Goal: Complete application form: Complete application form

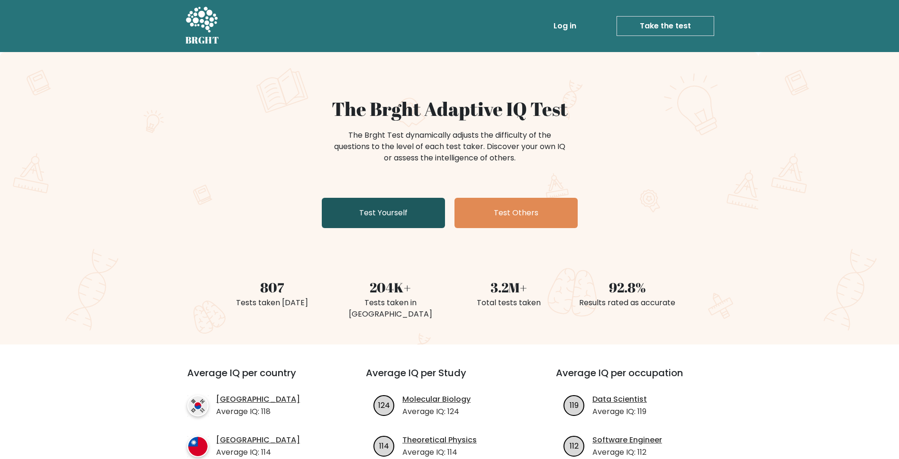
click at [378, 208] on link "Test Yourself" at bounding box center [383, 213] width 123 height 30
click at [391, 213] on link "Test Yourself" at bounding box center [383, 213] width 123 height 30
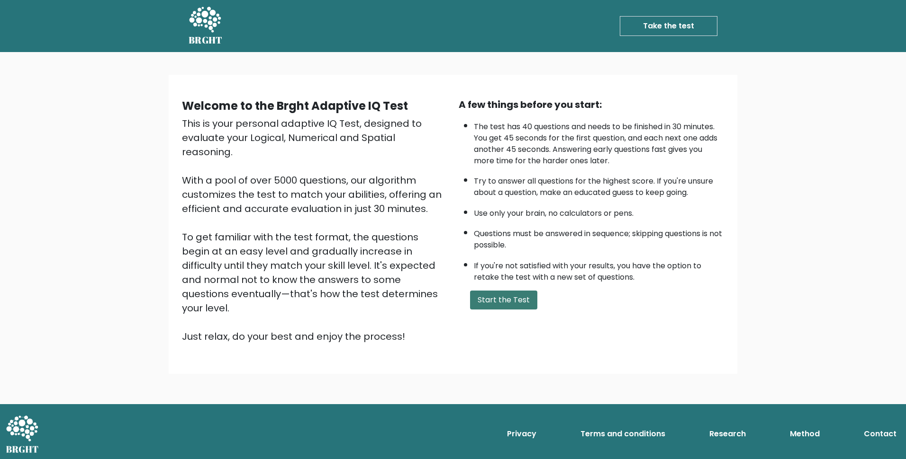
click at [494, 305] on button "Start the Test" at bounding box center [503, 300] width 67 height 19
click at [485, 305] on button "Start the Test" at bounding box center [503, 300] width 67 height 19
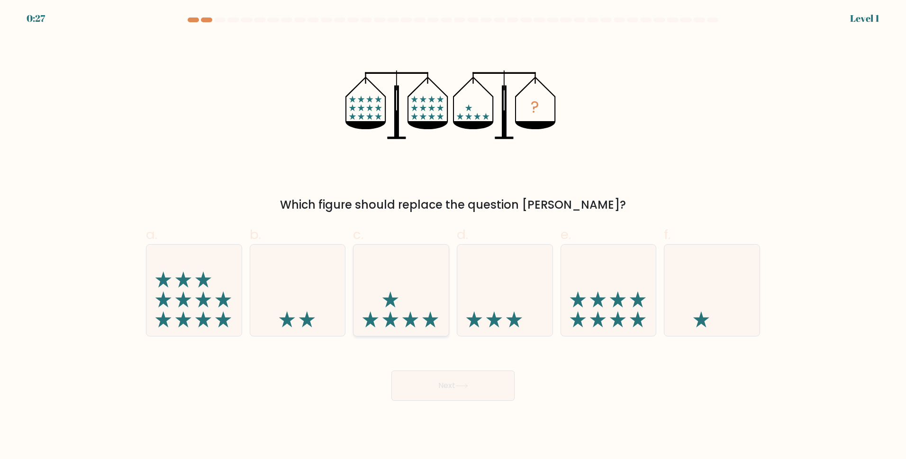
click at [405, 317] on icon at bounding box center [400, 291] width 95 height 79
click at [453, 236] on input "c." at bounding box center [453, 233] width 0 height 6
radio input "true"
click at [468, 384] on icon at bounding box center [461, 386] width 13 height 5
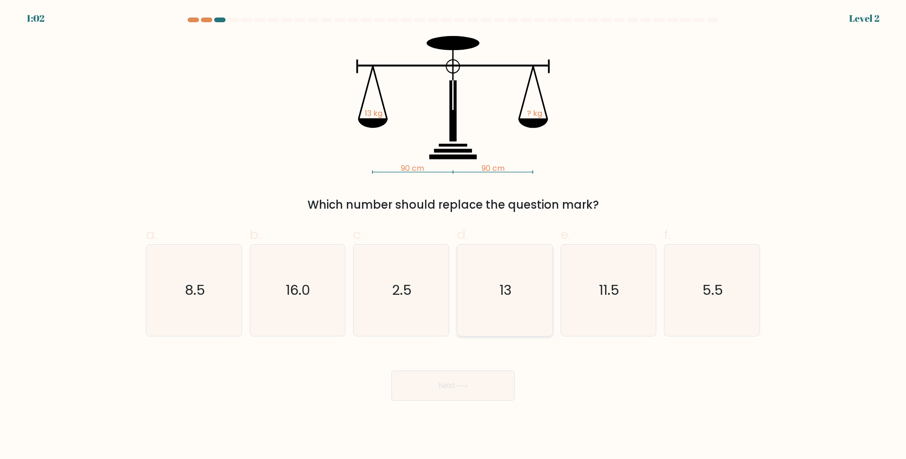
click at [502, 292] on text "13" at bounding box center [505, 290] width 12 height 19
click at [453, 236] on input "d. 13" at bounding box center [453, 233] width 0 height 6
radio input "true"
click at [436, 390] on button "Next" at bounding box center [452, 386] width 123 height 30
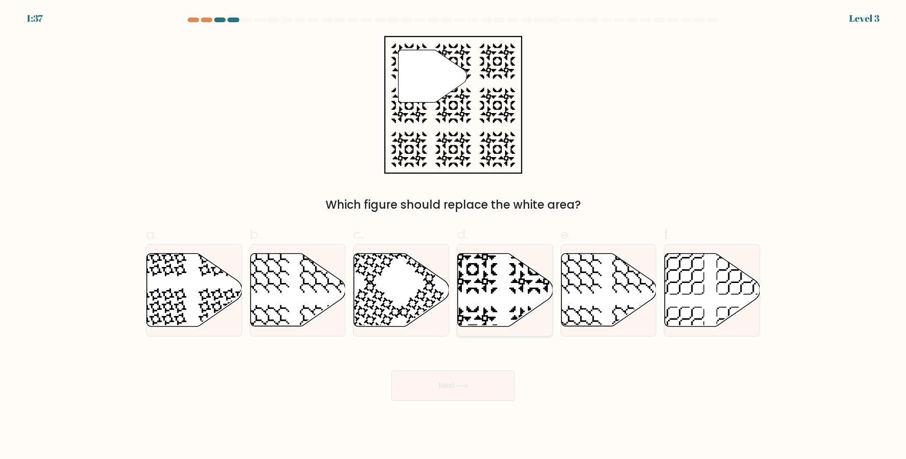
click at [506, 298] on icon at bounding box center [505, 290] width 95 height 73
click at [453, 236] on input "d." at bounding box center [453, 233] width 0 height 6
radio input "true"
click at [454, 404] on body "1:36 Level 3" at bounding box center [453, 229] width 906 height 459
click at [468, 388] on icon at bounding box center [461, 386] width 13 height 5
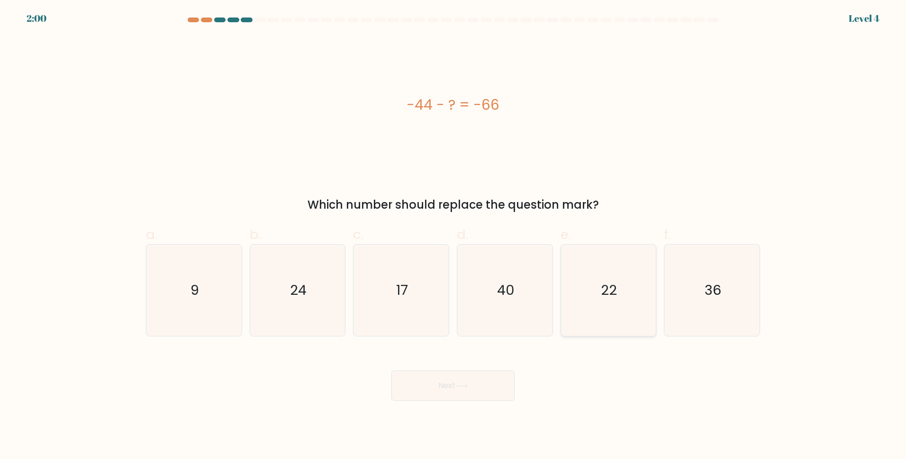
click at [620, 297] on icon "22" at bounding box center [607, 290] width 91 height 91
click at [453, 236] on input "e. 22" at bounding box center [453, 233] width 0 height 6
radio input "true"
click at [475, 385] on button "Next" at bounding box center [452, 386] width 123 height 30
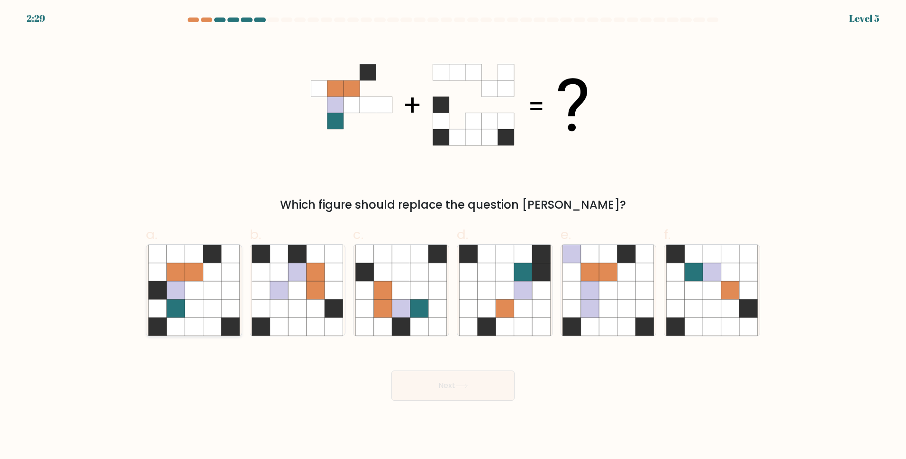
click at [207, 309] on icon at bounding box center [212, 309] width 18 height 18
click at [453, 236] on input "a." at bounding box center [453, 233] width 0 height 6
radio input "true"
click at [486, 387] on button "Next" at bounding box center [452, 386] width 123 height 30
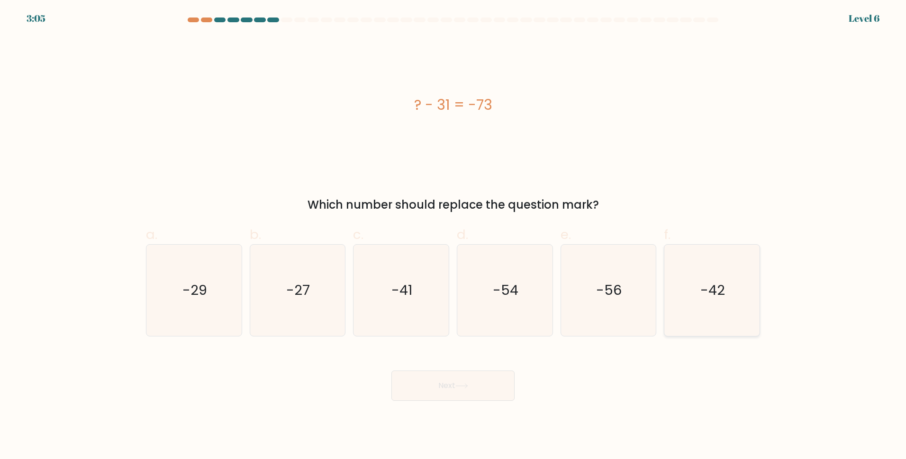
click at [710, 288] on text "-42" at bounding box center [713, 290] width 25 height 19
click at [453, 236] on input "f. -42" at bounding box center [453, 233] width 0 height 6
radio input "true"
click at [467, 388] on icon at bounding box center [461, 386] width 13 height 5
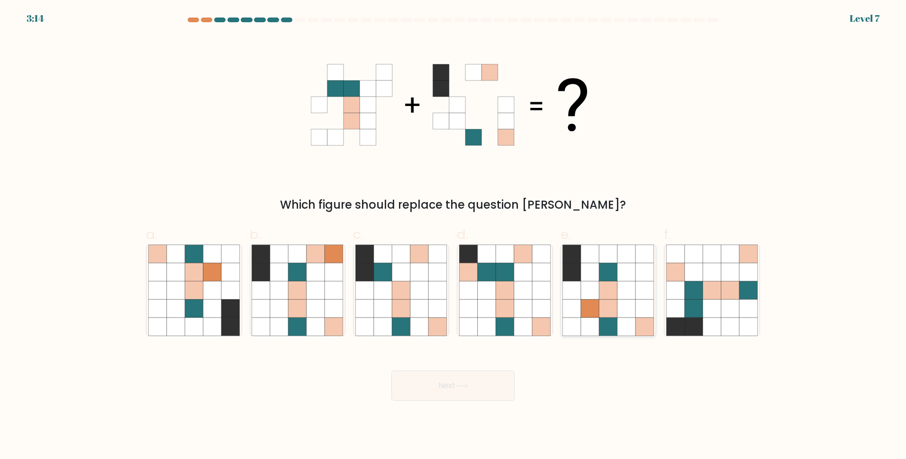
click at [596, 297] on icon at bounding box center [590, 291] width 18 height 18
click at [453, 236] on input "e." at bounding box center [453, 233] width 0 height 6
radio input "true"
click at [415, 295] on icon at bounding box center [419, 291] width 18 height 18
click at [453, 236] on input "c." at bounding box center [453, 233] width 0 height 6
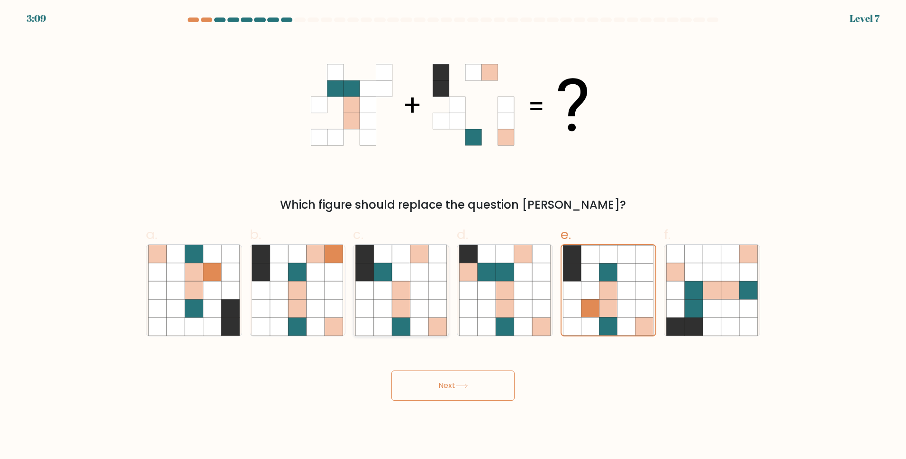
radio input "true"
click at [463, 383] on button "Next" at bounding box center [452, 386] width 123 height 30
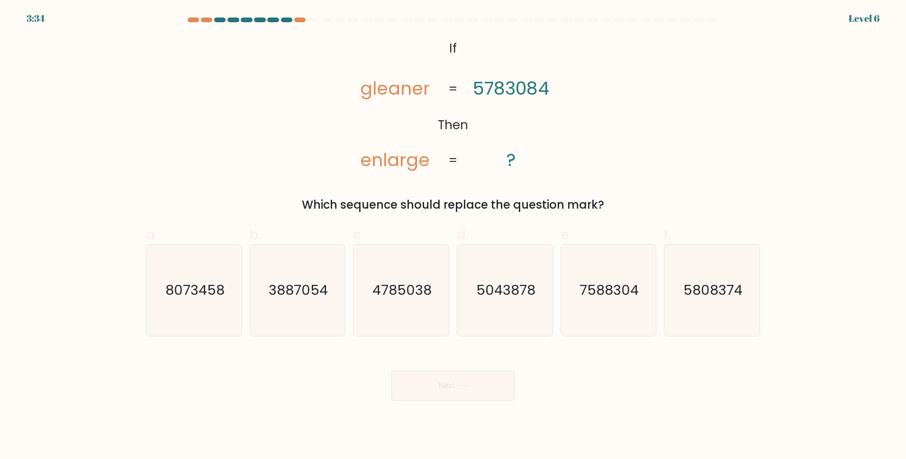
click at [383, 90] on tspan "gleaner" at bounding box center [395, 88] width 70 height 25
click at [701, 90] on div "@import url('https://fonts.googleapis.com/css?family=Abril+Fatface:400,100,100i…" at bounding box center [452, 125] width 625 height 178
click at [408, 299] on text "4785038" at bounding box center [401, 290] width 59 height 19
click at [453, 236] on input "c. 4785038" at bounding box center [453, 233] width 0 height 6
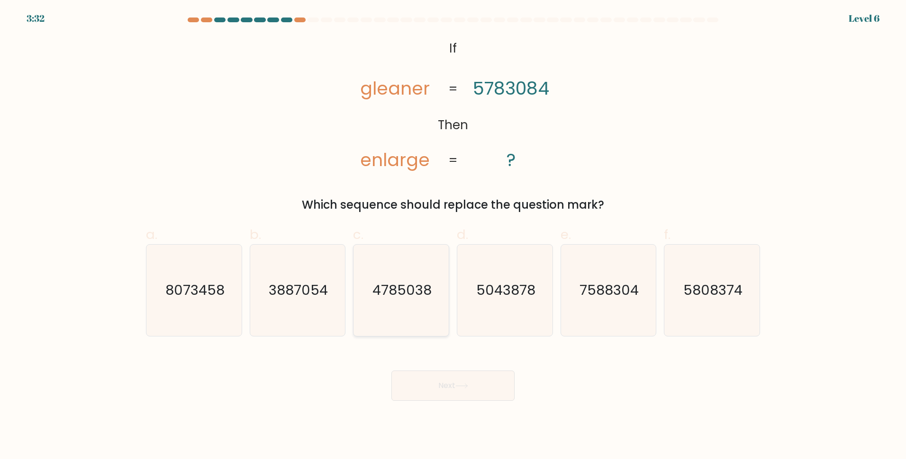
radio input "true"
click at [484, 396] on button "Next" at bounding box center [452, 386] width 123 height 30
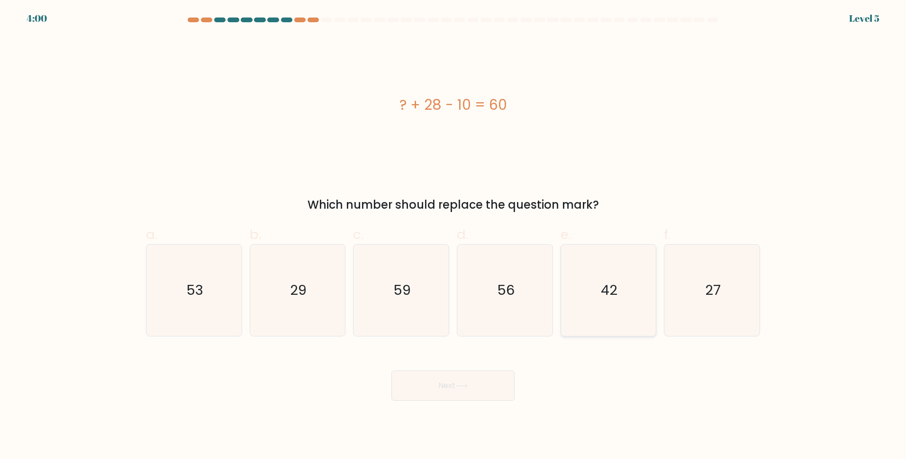
click at [610, 291] on text "42" at bounding box center [609, 290] width 17 height 19
click at [453, 236] on input "e. 42" at bounding box center [453, 233] width 0 height 6
radio input "true"
click at [472, 384] on button "Next" at bounding box center [452, 386] width 123 height 30
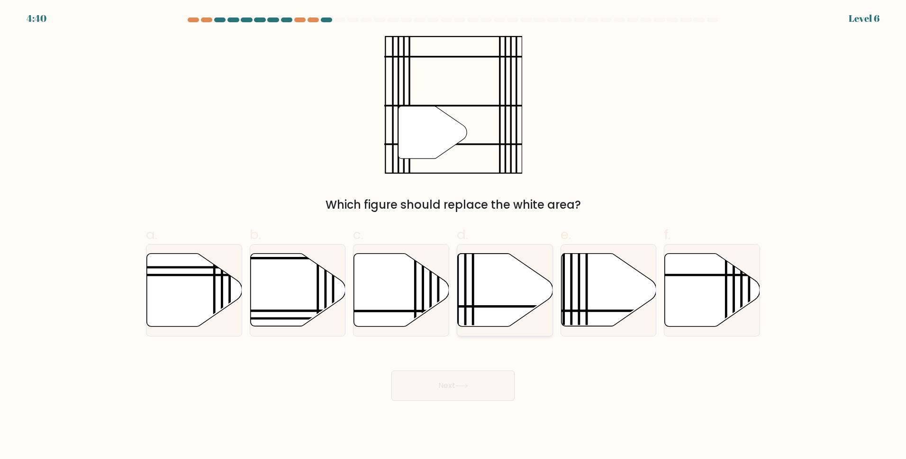
click at [496, 300] on icon at bounding box center [505, 290] width 95 height 73
click at [453, 236] on input "d." at bounding box center [453, 233] width 0 height 6
radio input "true"
click at [467, 387] on icon at bounding box center [461, 386] width 13 height 5
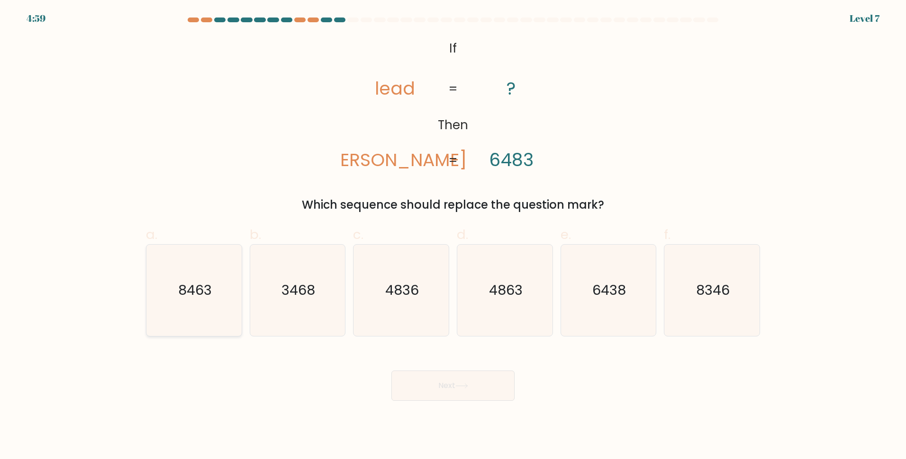
click at [203, 293] on text "8463" at bounding box center [195, 290] width 34 height 19
click at [453, 236] on input "a. 8463" at bounding box center [453, 233] width 0 height 6
radio input "true"
click at [443, 393] on button "Next" at bounding box center [452, 386] width 123 height 30
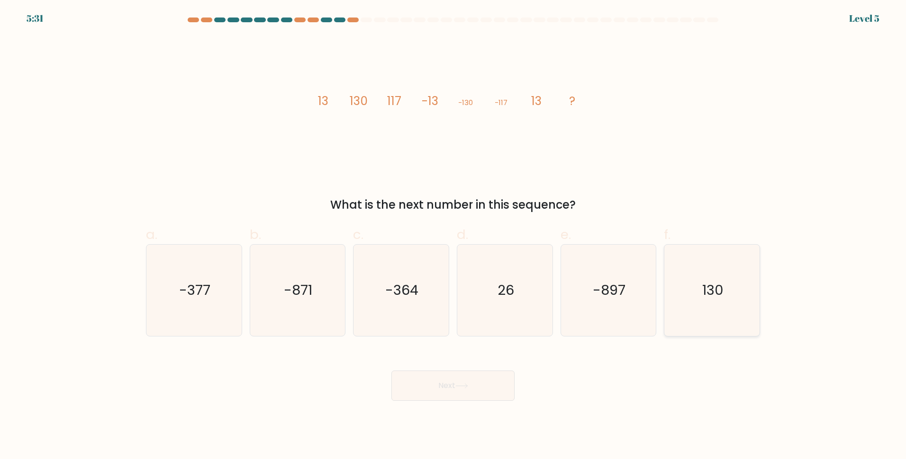
click at [721, 288] on text "130" at bounding box center [712, 290] width 21 height 19
click at [453, 236] on input "f. 130" at bounding box center [453, 233] width 0 height 6
radio input "true"
click at [482, 387] on button "Next" at bounding box center [452, 386] width 123 height 30
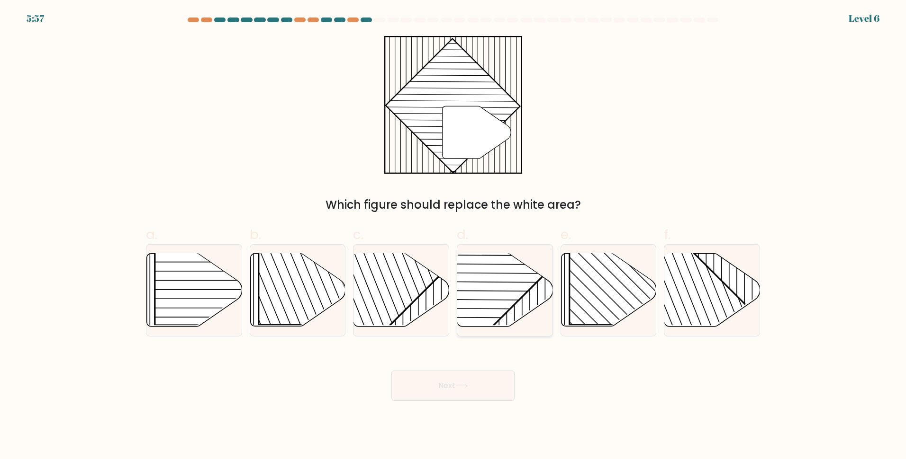
click at [513, 303] on rect at bounding box center [471, 253] width 187 height 187
click at [453, 236] on input "d." at bounding box center [453, 233] width 0 height 6
radio input "true"
click at [485, 395] on button "Next" at bounding box center [452, 386] width 123 height 30
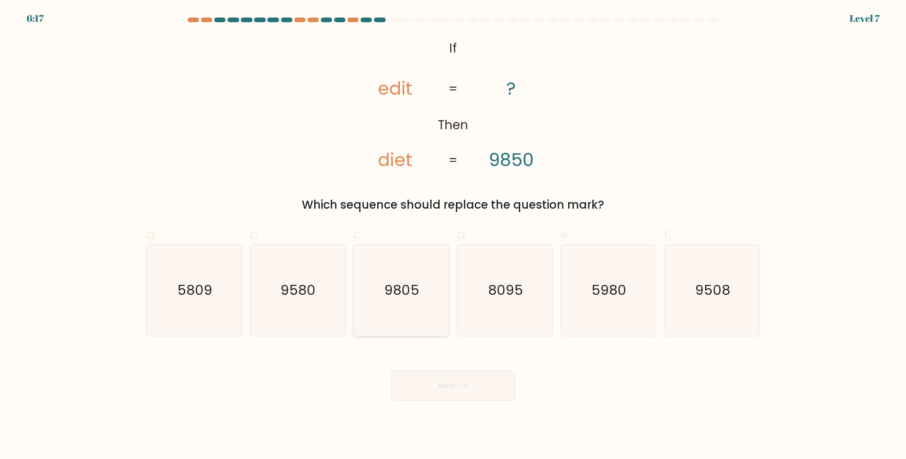
click at [413, 289] on text "9805" at bounding box center [402, 290] width 35 height 19
click at [453, 236] on input "c. 9805" at bounding box center [453, 233] width 0 height 6
radio input "true"
click at [481, 394] on button "Next" at bounding box center [452, 386] width 123 height 30
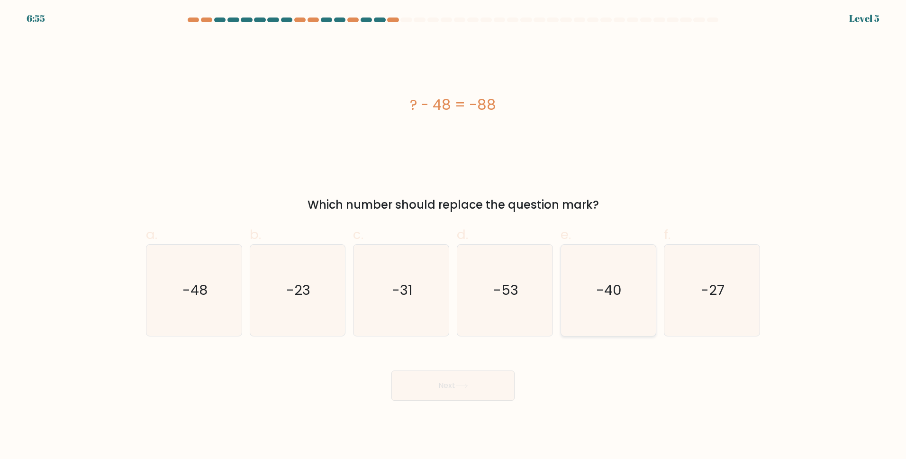
click at [607, 290] on text "-40" at bounding box center [609, 290] width 26 height 19
click at [453, 236] on input "e. -40" at bounding box center [453, 233] width 0 height 6
radio input "true"
click at [476, 378] on button "Next" at bounding box center [452, 386] width 123 height 30
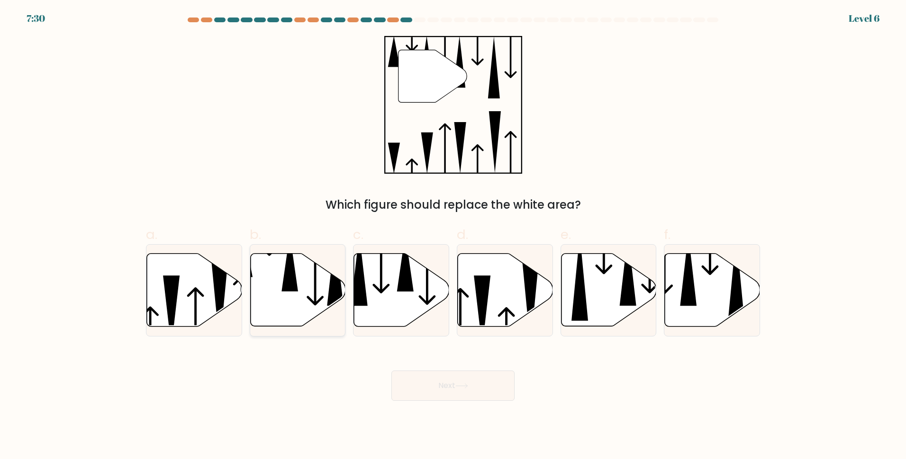
click at [306, 304] on icon at bounding box center [297, 290] width 95 height 73
click at [453, 236] on input "b." at bounding box center [453, 233] width 0 height 6
radio input "true"
click at [477, 378] on button "Next" at bounding box center [452, 386] width 123 height 30
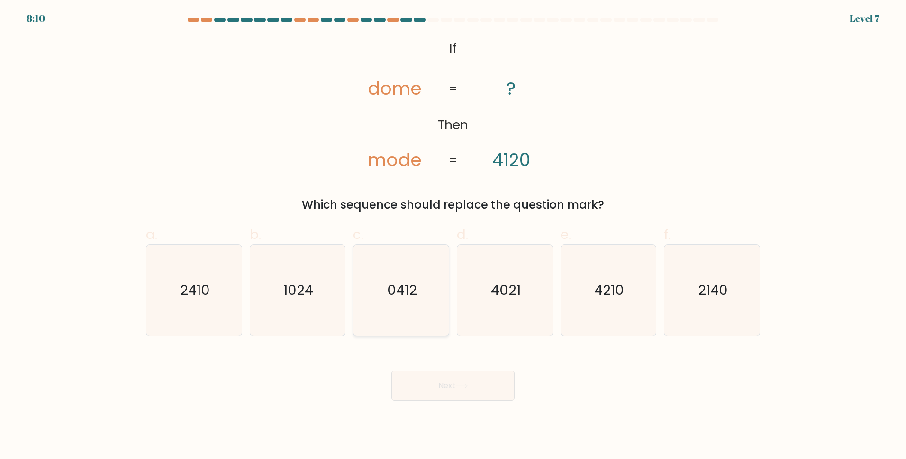
click at [416, 286] on text "0412" at bounding box center [402, 290] width 30 height 19
click at [453, 236] on input "c. 0412" at bounding box center [453, 233] width 0 height 6
radio input "true"
click at [526, 301] on icon "4021" at bounding box center [504, 290] width 91 height 91
click at [453, 236] on input "d. 4021" at bounding box center [453, 233] width 0 height 6
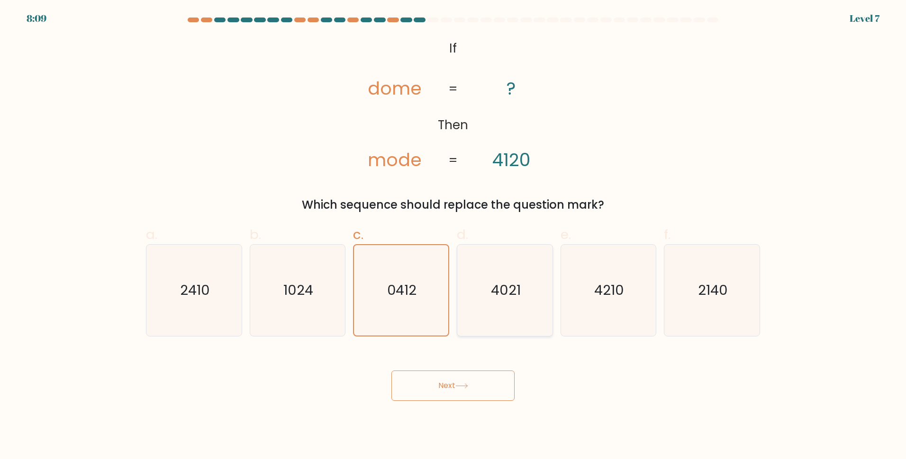
radio input "true"
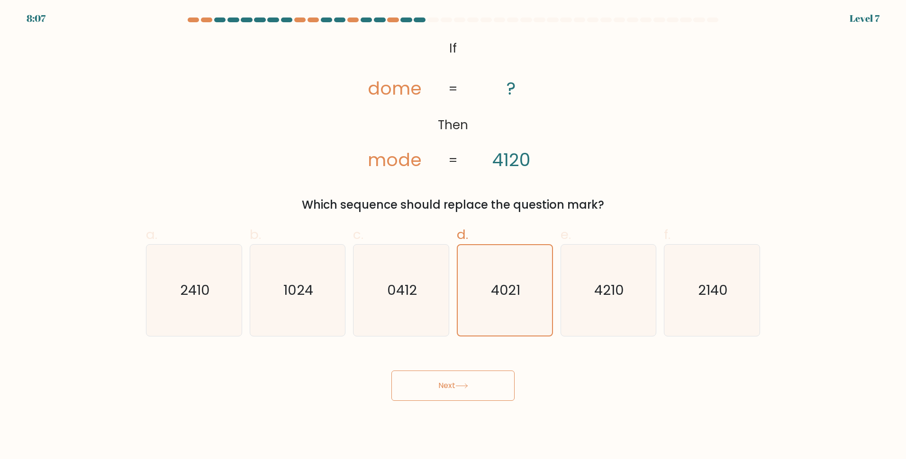
click at [484, 387] on button "Next" at bounding box center [452, 386] width 123 height 30
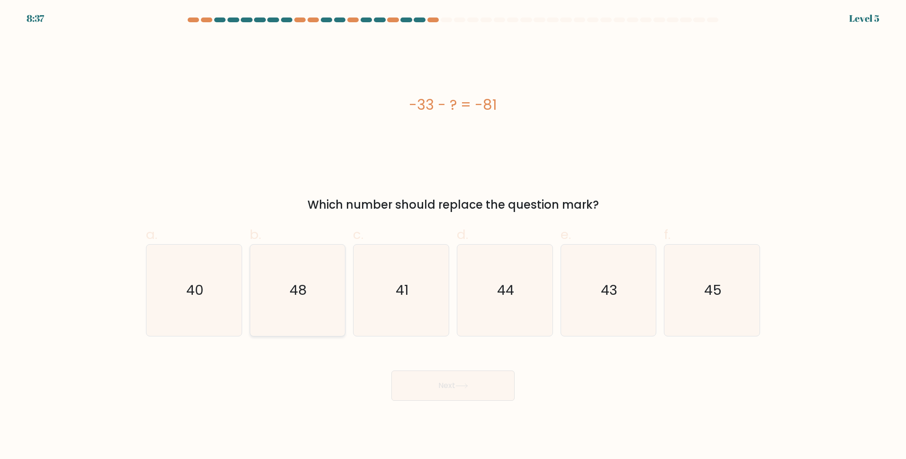
click at [302, 285] on text "48" at bounding box center [298, 290] width 17 height 19
click at [453, 236] on input "b. 48" at bounding box center [453, 233] width 0 height 6
radio input "true"
click at [488, 385] on button "Next" at bounding box center [452, 386] width 123 height 30
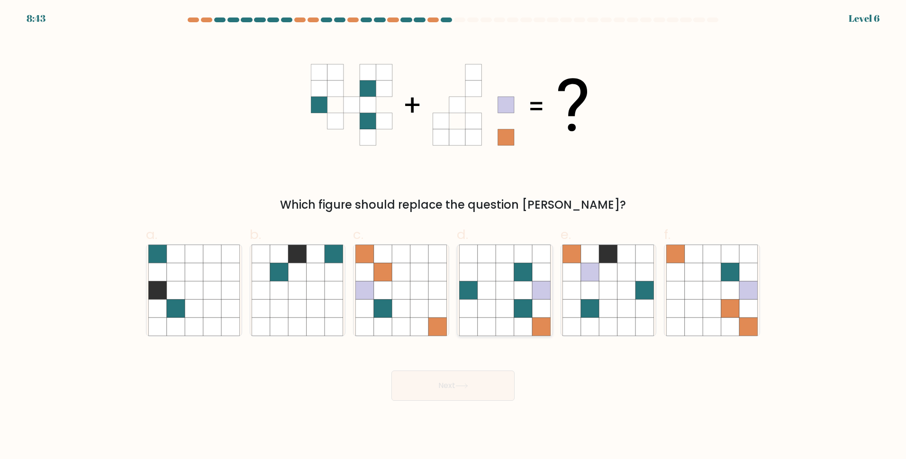
click at [519, 285] on icon at bounding box center [523, 291] width 18 height 18
click at [453, 236] on input "d." at bounding box center [453, 233] width 0 height 6
radio input "true"
click at [484, 385] on button "Next" at bounding box center [452, 386] width 123 height 30
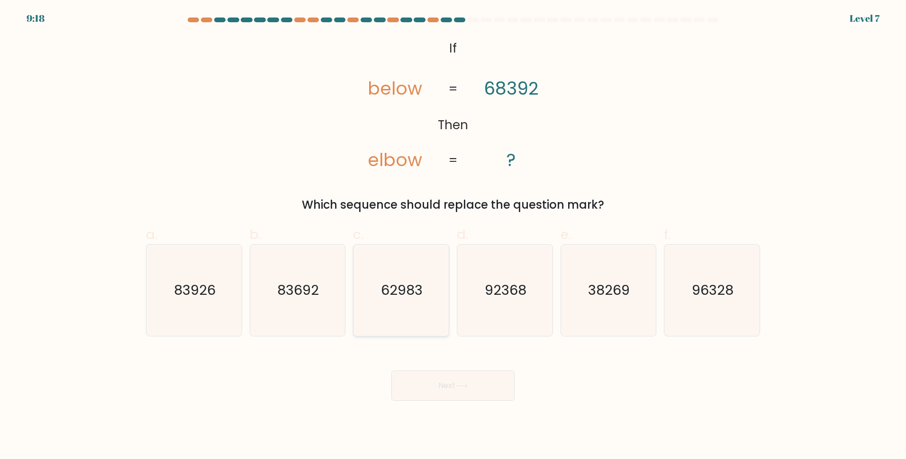
click at [391, 290] on text "62983" at bounding box center [402, 290] width 42 height 19
click at [453, 236] on input "c. 62983" at bounding box center [453, 233] width 0 height 6
radio input "true"
click at [450, 390] on button "Next" at bounding box center [452, 386] width 123 height 30
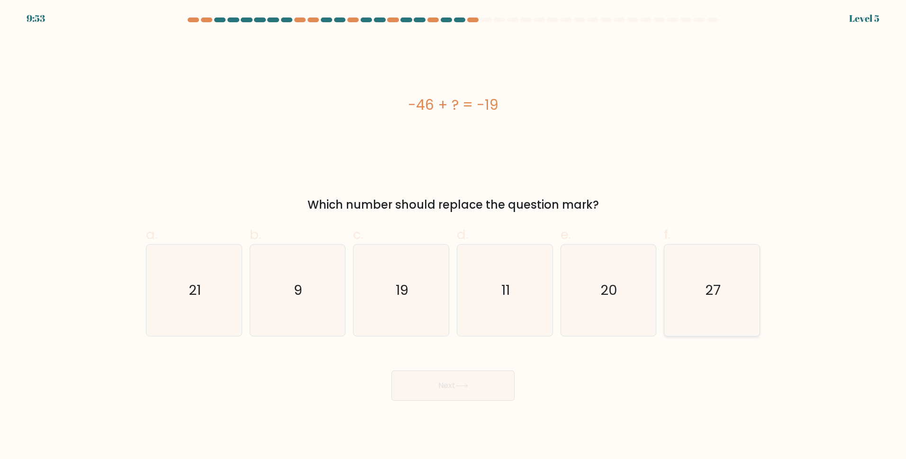
click at [706, 292] on text "27" at bounding box center [713, 290] width 16 height 19
click at [453, 236] on input "f. 27" at bounding box center [453, 233] width 0 height 6
radio input "true"
click at [472, 386] on button "Next" at bounding box center [452, 386] width 123 height 30
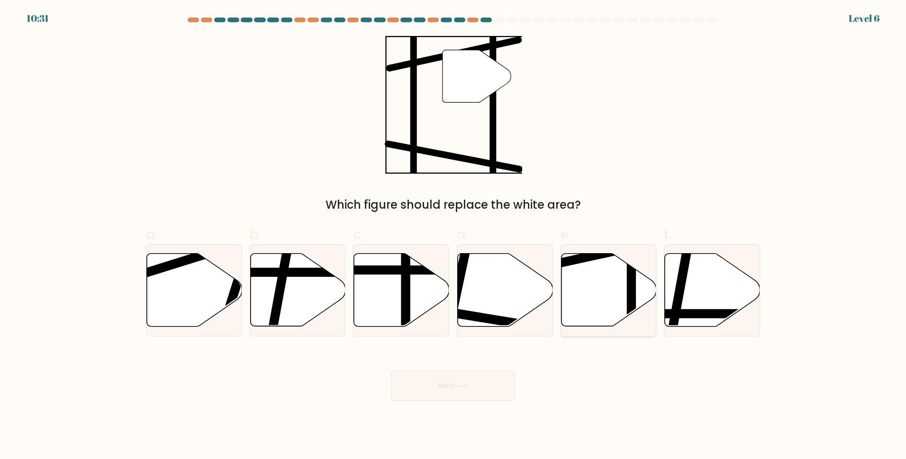
click at [615, 297] on icon at bounding box center [608, 290] width 95 height 73
click at [453, 236] on input "e." at bounding box center [453, 233] width 0 height 6
radio input "true"
click at [456, 388] on button "Next" at bounding box center [452, 386] width 123 height 30
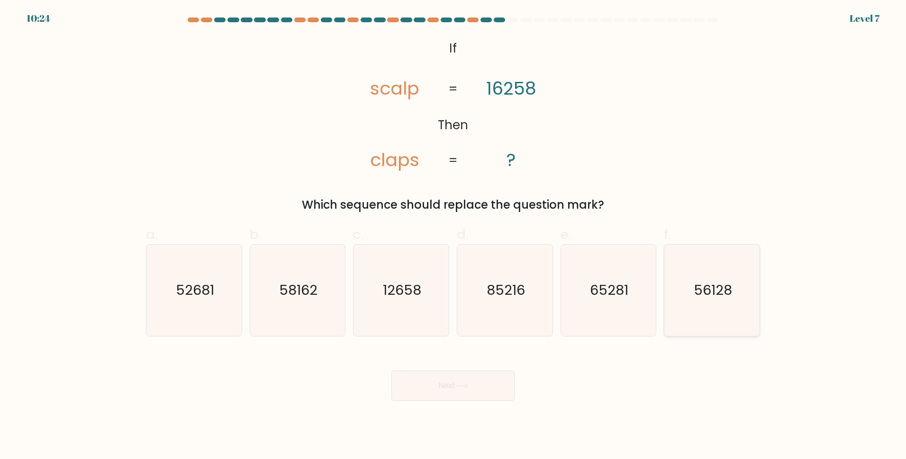
click at [714, 296] on text "56128" at bounding box center [712, 290] width 38 height 19
click at [453, 236] on input "f. 56128" at bounding box center [453, 233] width 0 height 6
radio input "true"
click at [610, 296] on text "65281" at bounding box center [609, 290] width 38 height 19
click at [453, 236] on input "e. 65281" at bounding box center [453, 233] width 0 height 6
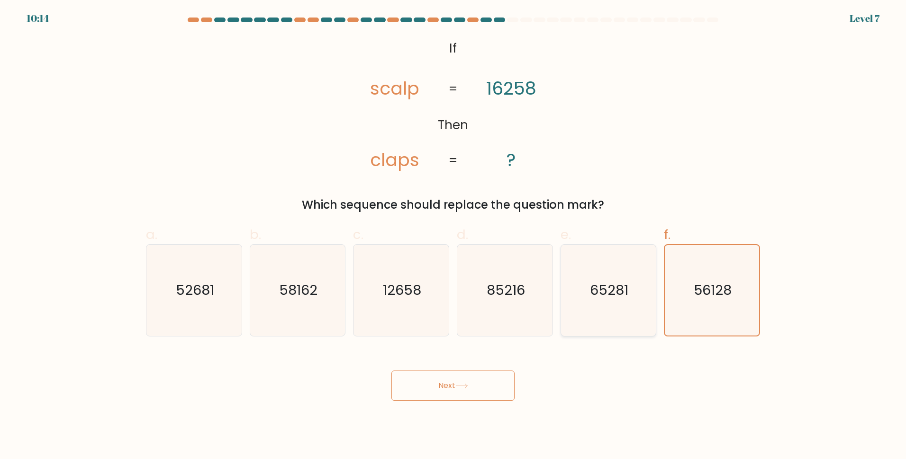
radio input "true"
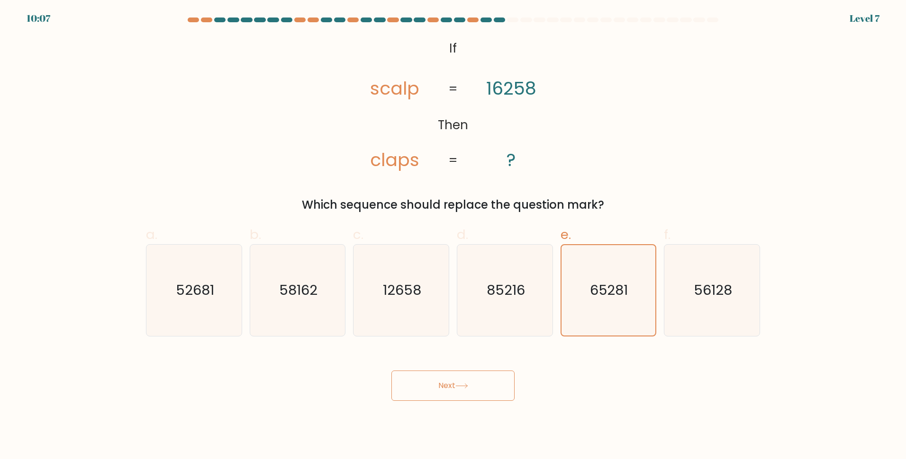
click at [458, 399] on button "Next" at bounding box center [452, 386] width 123 height 30
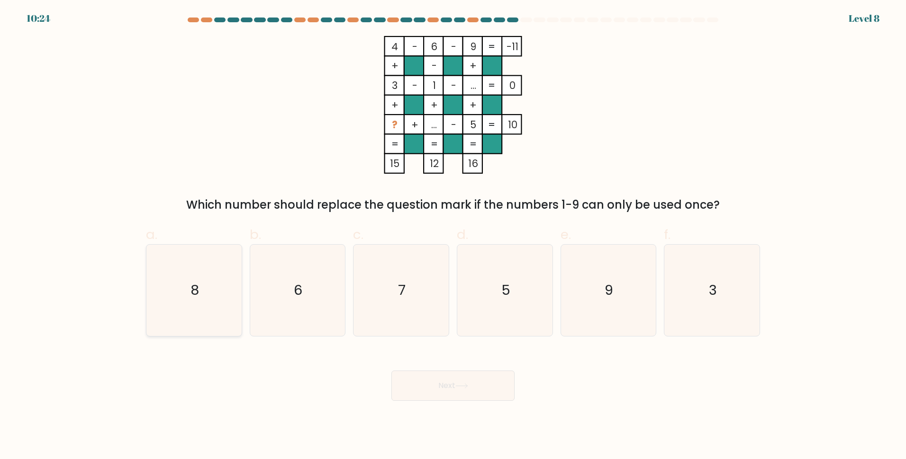
click at [205, 291] on icon "8" at bounding box center [193, 290] width 91 height 91
click at [453, 236] on input "a. 8" at bounding box center [453, 233] width 0 height 6
radio input "true"
click at [468, 384] on icon at bounding box center [461, 386] width 13 height 5
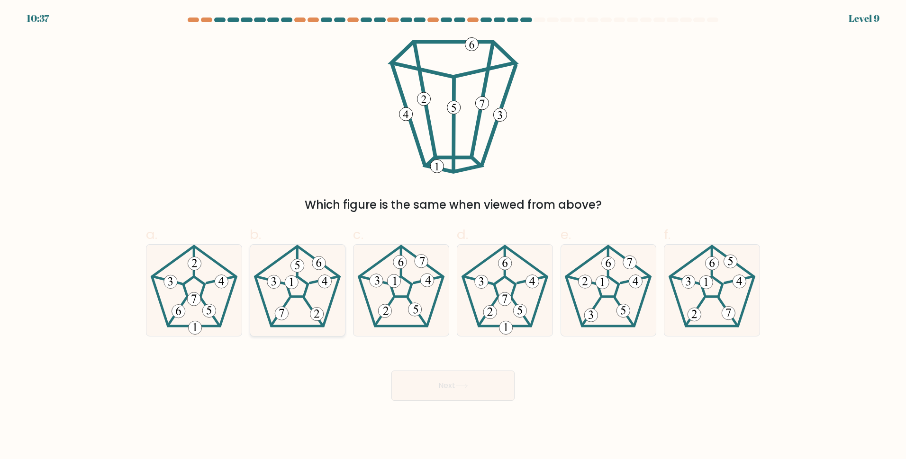
click at [301, 299] on icon at bounding box center [297, 290] width 91 height 91
click at [453, 236] on input "b." at bounding box center [453, 233] width 0 height 6
radio input "true"
click at [460, 383] on button "Next" at bounding box center [452, 386] width 123 height 30
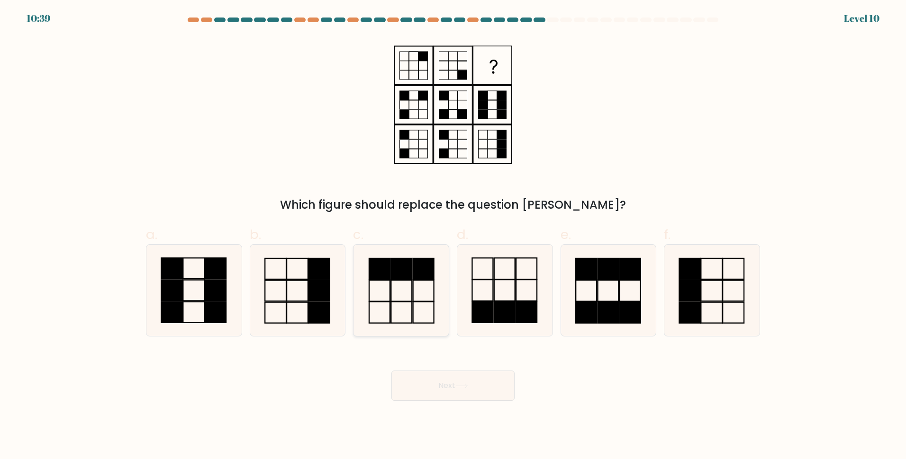
click at [410, 299] on icon at bounding box center [400, 290] width 91 height 91
click at [453, 236] on input "c." at bounding box center [453, 233] width 0 height 6
radio input "true"
click at [730, 306] on icon at bounding box center [711, 290] width 91 height 91
click at [453, 236] on input "f." at bounding box center [453, 233] width 0 height 6
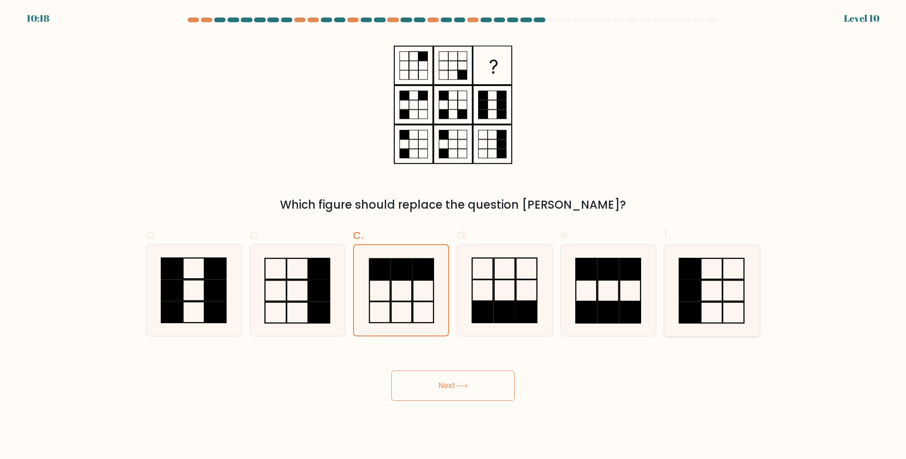
radio input "true"
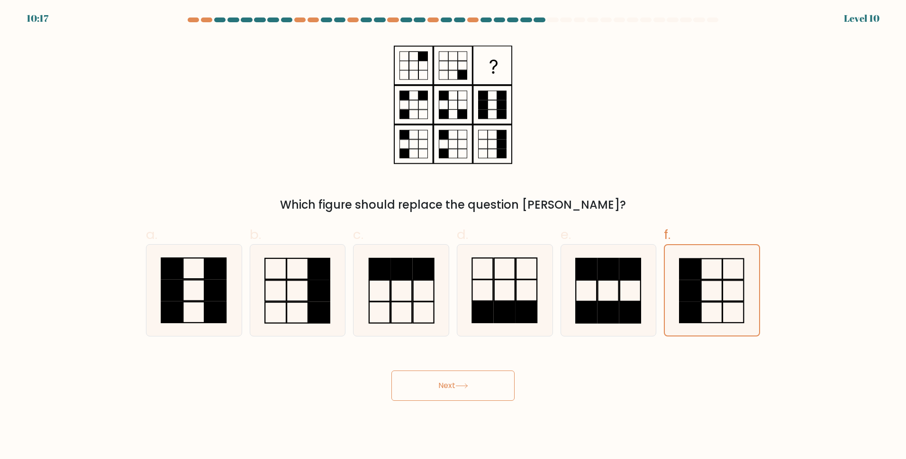
click at [478, 387] on button "Next" at bounding box center [452, 386] width 123 height 30
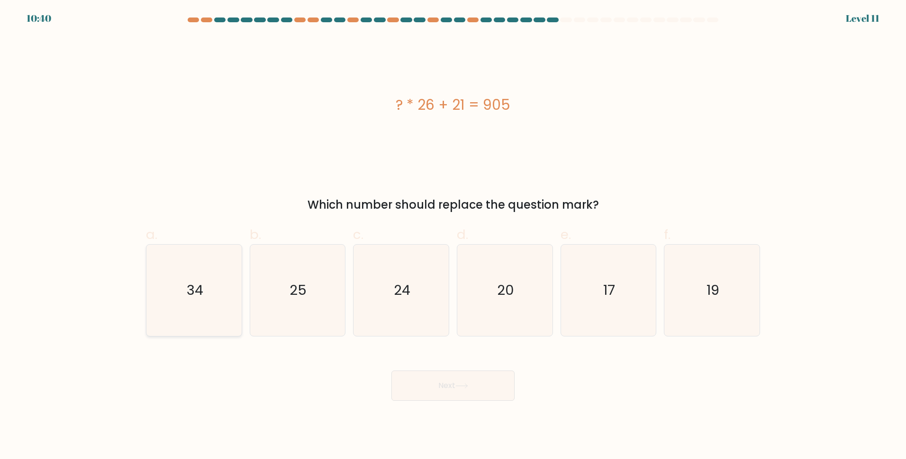
click at [205, 291] on icon "34" at bounding box center [193, 290] width 91 height 91
click at [453, 236] on input "a. 34" at bounding box center [453, 233] width 0 height 6
radio input "true"
click at [455, 414] on body "10:40 Level 11" at bounding box center [453, 229] width 906 height 459
click at [467, 394] on button "Next" at bounding box center [452, 386] width 123 height 30
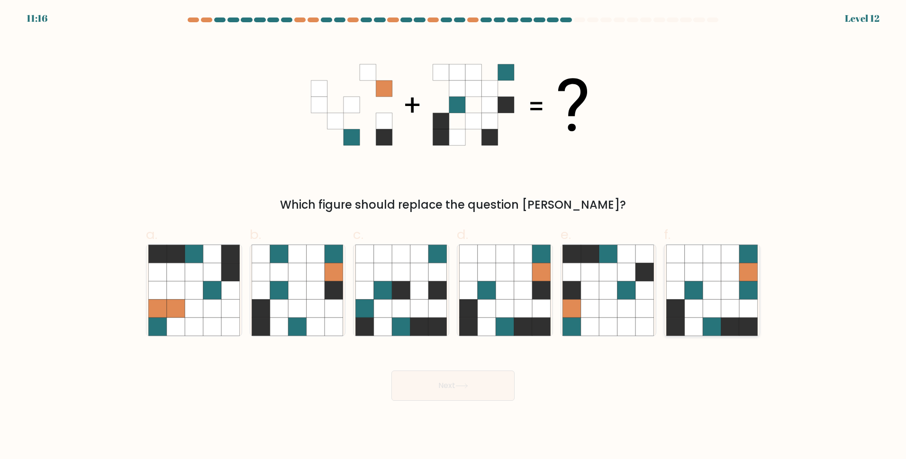
click at [731, 282] on icon at bounding box center [730, 291] width 18 height 18
click at [453, 236] on input "f." at bounding box center [453, 233] width 0 height 6
radio input "true"
click at [462, 378] on button "Next" at bounding box center [452, 386] width 123 height 30
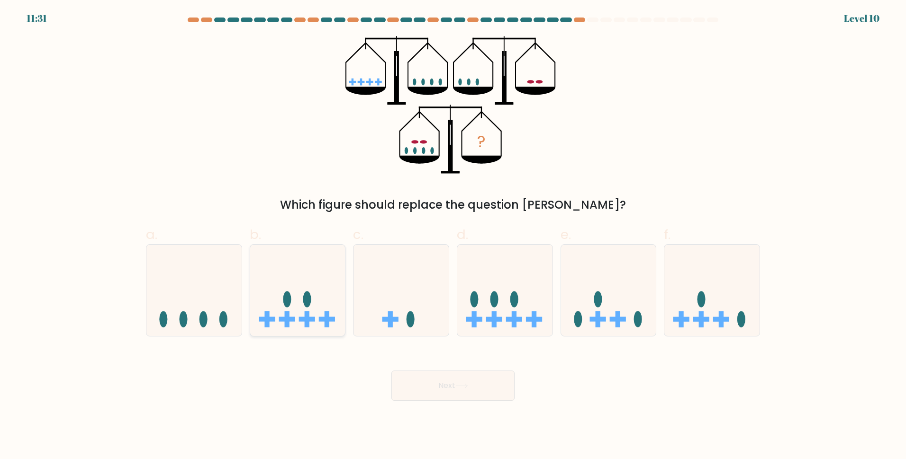
click at [314, 321] on rect at bounding box center [307, 319] width 16 height 5
click at [453, 236] on input "b." at bounding box center [453, 233] width 0 height 6
radio input "true"
click at [440, 372] on button "Next" at bounding box center [452, 386] width 123 height 30
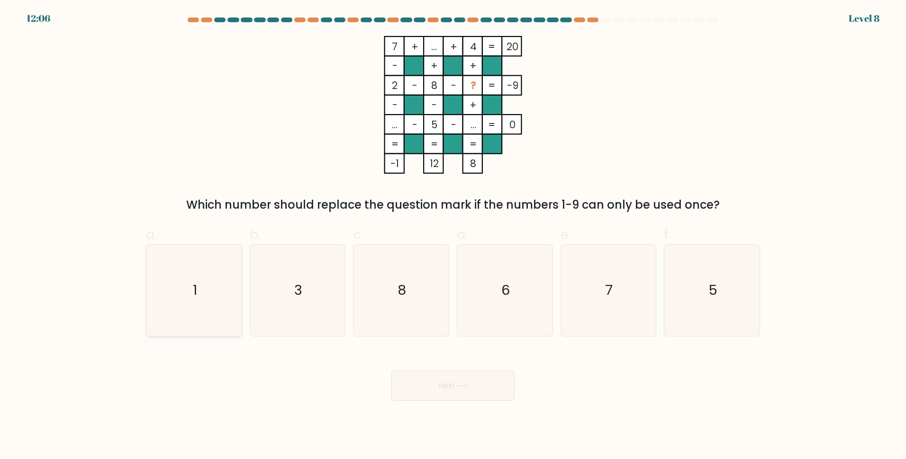
click at [200, 287] on icon "1" at bounding box center [193, 290] width 91 height 91
click at [453, 236] on input "a. 1" at bounding box center [453, 233] width 0 height 6
radio input "true"
click at [270, 287] on icon "3" at bounding box center [297, 290] width 91 height 91
click at [453, 236] on input "b. 3" at bounding box center [453, 233] width 0 height 6
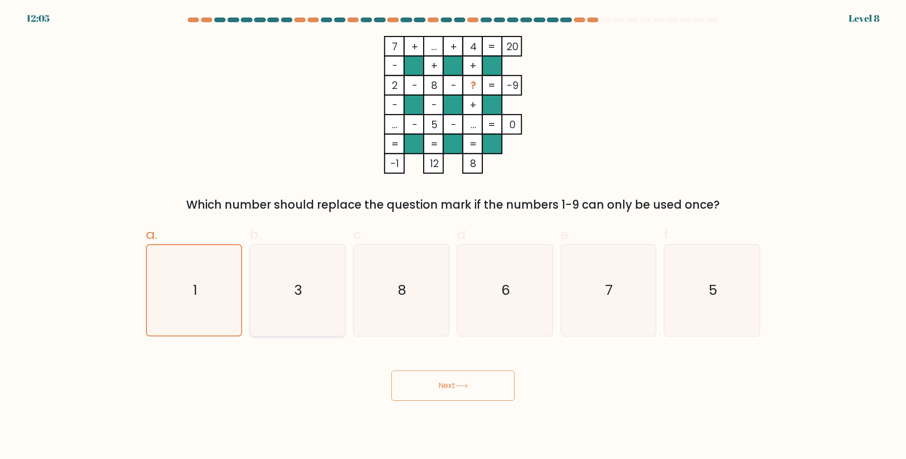
radio input "true"
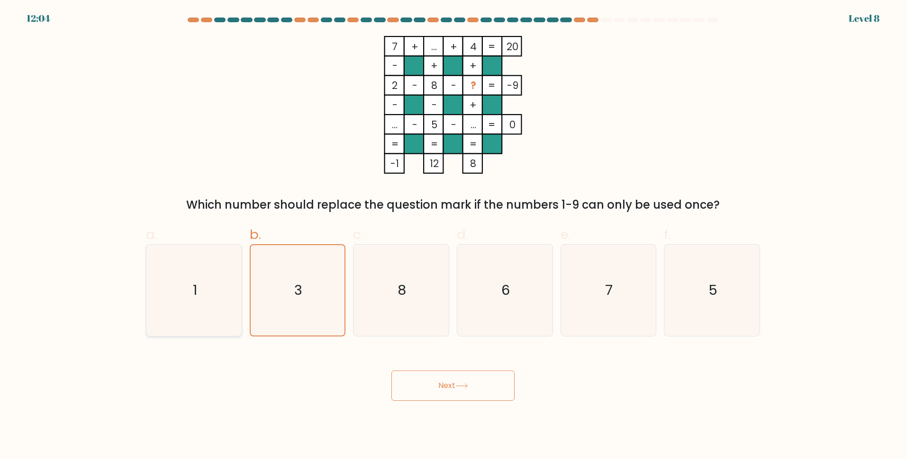
click at [203, 313] on icon "1" at bounding box center [193, 290] width 91 height 91
click at [453, 236] on input "a. 1" at bounding box center [453, 233] width 0 height 6
radio input "true"
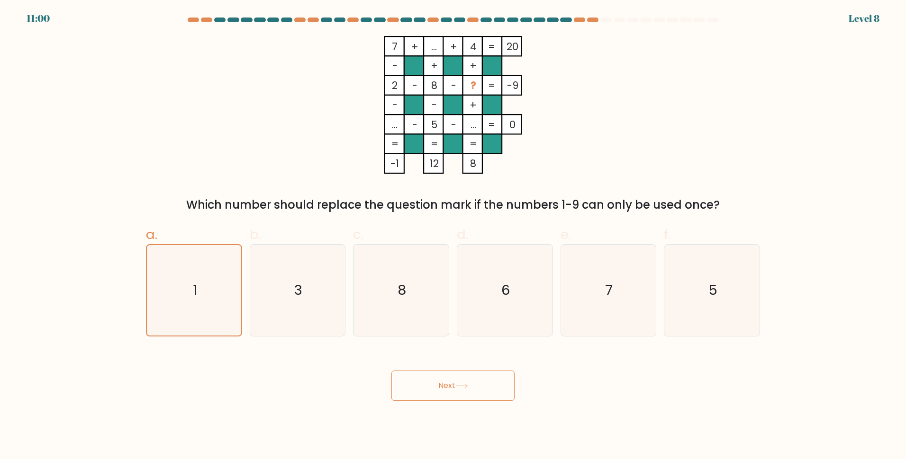
click at [465, 394] on button "Next" at bounding box center [452, 386] width 123 height 30
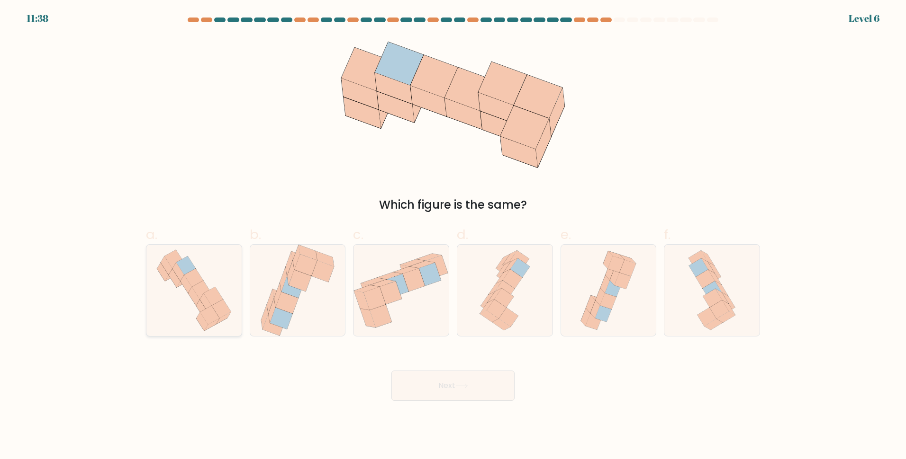
click at [218, 316] on icon at bounding box center [221, 309] width 19 height 18
click at [453, 236] on input "a." at bounding box center [453, 233] width 0 height 6
radio input "true"
click at [482, 378] on button "Next" at bounding box center [452, 386] width 123 height 30
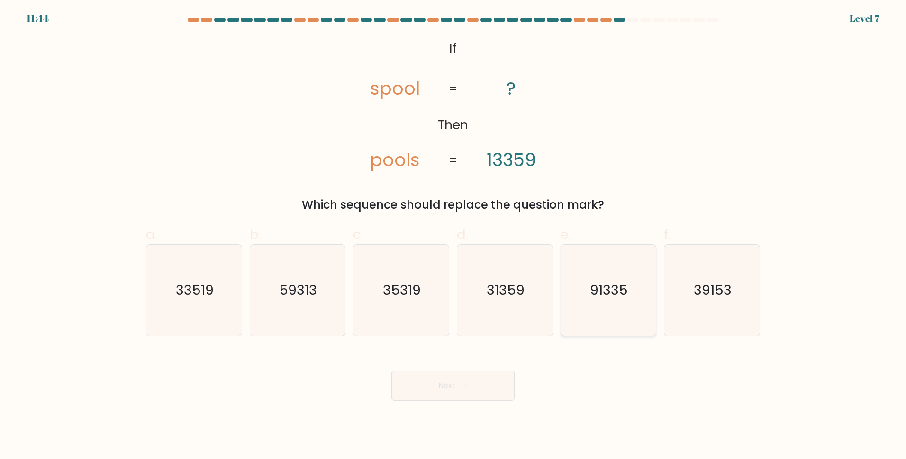
click at [620, 294] on text "91335" at bounding box center [609, 290] width 38 height 19
click at [453, 236] on input "e. 91335" at bounding box center [453, 233] width 0 height 6
radio input "true"
click at [472, 381] on button "Next" at bounding box center [452, 386] width 123 height 30
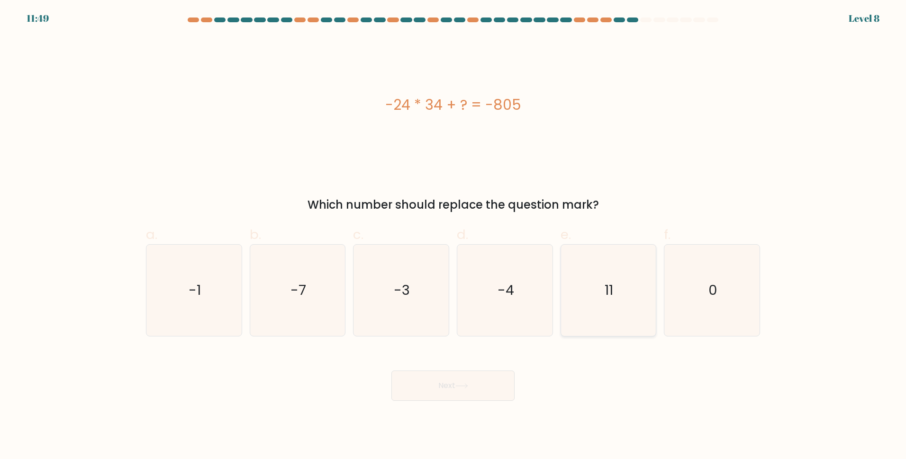
click at [611, 287] on text "11" at bounding box center [609, 290] width 9 height 19
click at [453, 236] on input "e. 11" at bounding box center [453, 233] width 0 height 6
radio input "true"
click at [455, 400] on button "Next" at bounding box center [452, 386] width 123 height 30
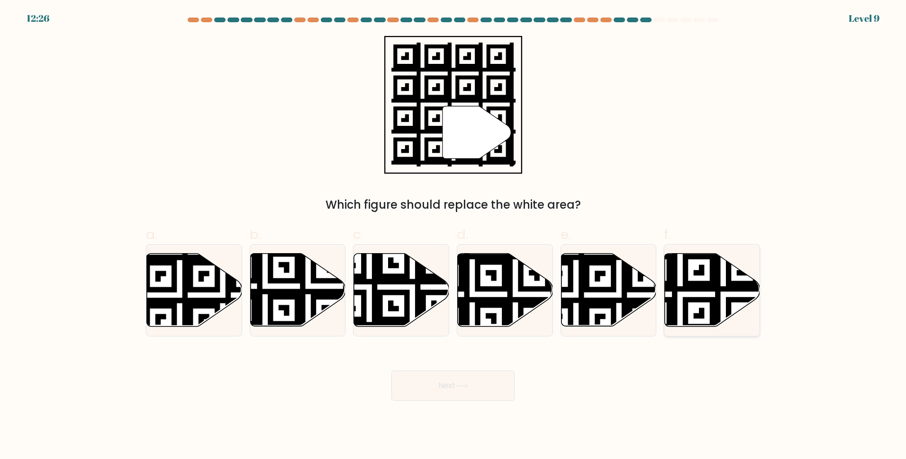
click at [712, 309] on icon at bounding box center [679, 251] width 172 height 172
click at [453, 236] on input "f." at bounding box center [453, 233] width 0 height 6
radio input "true"
click at [459, 393] on button "Next" at bounding box center [452, 386] width 123 height 30
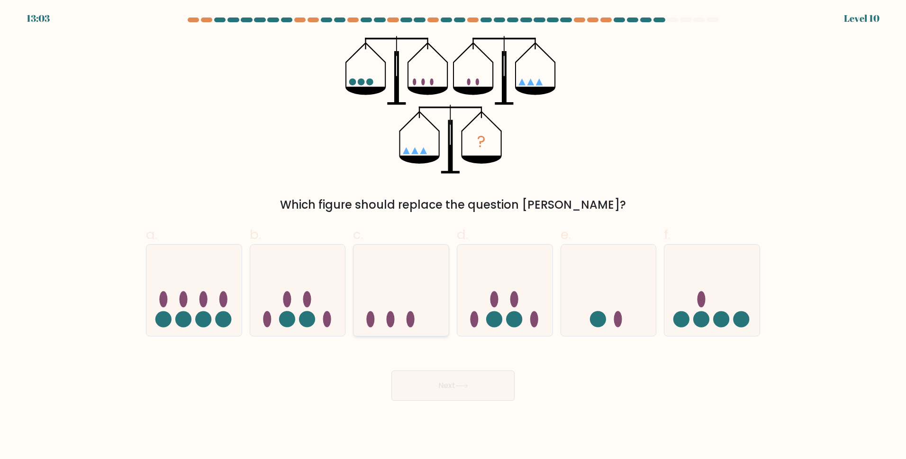
click at [408, 314] on ellipse at bounding box center [410, 319] width 8 height 16
click at [453, 236] on input "c." at bounding box center [453, 233] width 0 height 6
radio input "true"
click at [449, 387] on button "Next" at bounding box center [452, 386] width 123 height 30
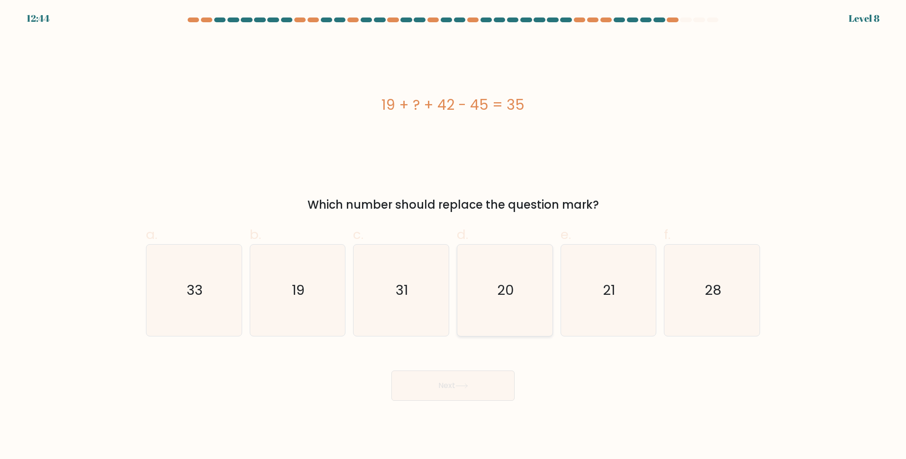
click at [496, 289] on icon "20" at bounding box center [504, 290] width 91 height 91
click at [453, 236] on input "d. 20" at bounding box center [453, 233] width 0 height 6
radio input "true"
click at [462, 416] on body "12:43 Level 8" at bounding box center [453, 229] width 906 height 459
click at [467, 392] on button "Next" at bounding box center [452, 386] width 123 height 30
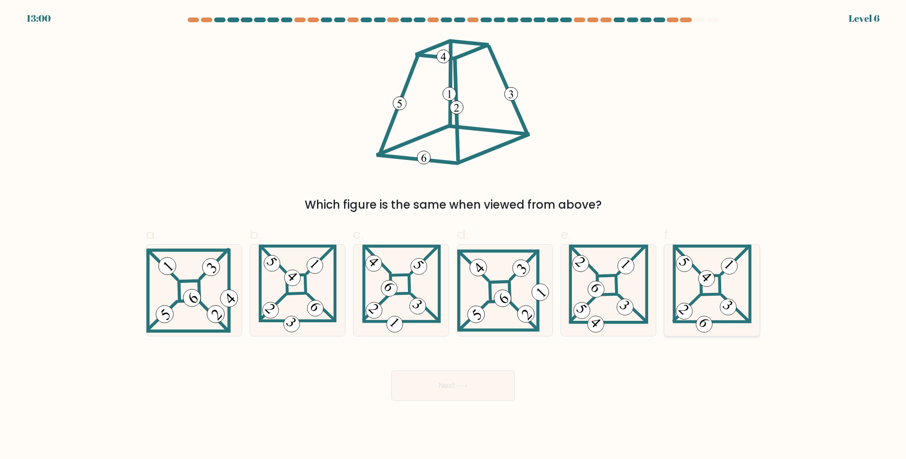
click at [716, 283] on icon at bounding box center [711, 290] width 79 height 91
click at [453, 236] on input "f." at bounding box center [453, 233] width 0 height 6
radio input "true"
click at [299, 303] on icon at bounding box center [298, 290] width 78 height 91
click at [453, 236] on input "b." at bounding box center [453, 233] width 0 height 6
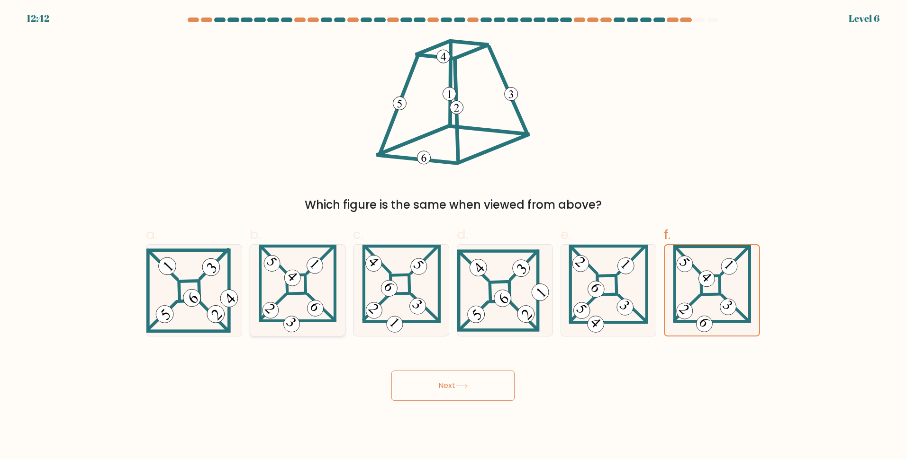
radio input "true"
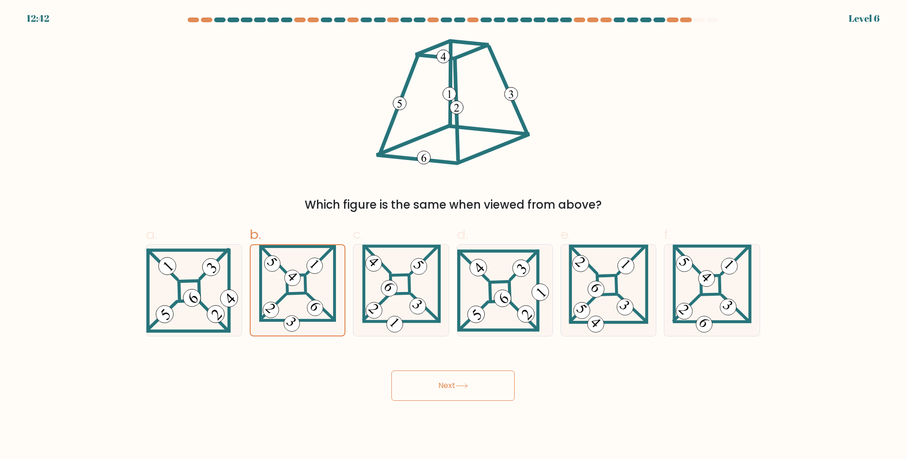
click at [432, 370] on div "Next" at bounding box center [452, 374] width 625 height 53
click at [452, 384] on button "Next" at bounding box center [452, 386] width 123 height 30
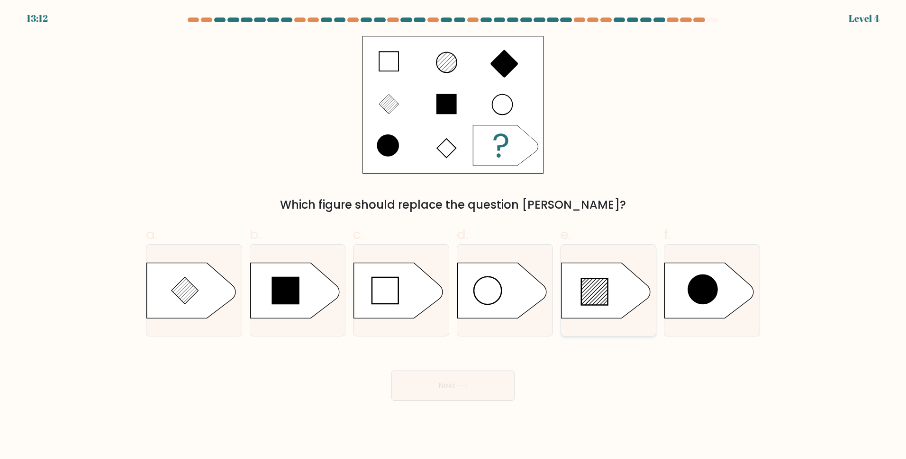
click at [604, 294] on icon at bounding box center [594, 292] width 27 height 27
click at [453, 236] on input "e." at bounding box center [453, 233] width 0 height 6
radio input "true"
click at [503, 406] on body "13:11 Level 4" at bounding box center [453, 229] width 906 height 459
click at [494, 397] on button "Next" at bounding box center [452, 386] width 123 height 30
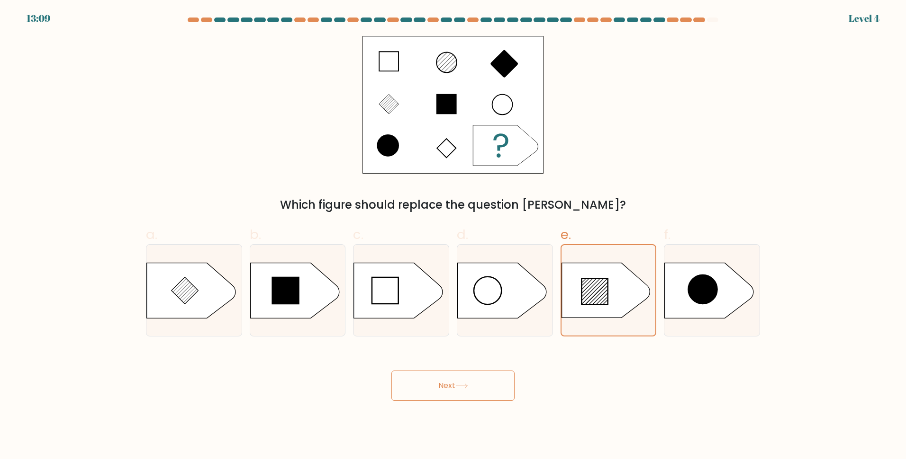
click at [464, 377] on button "Next" at bounding box center [452, 386] width 123 height 30
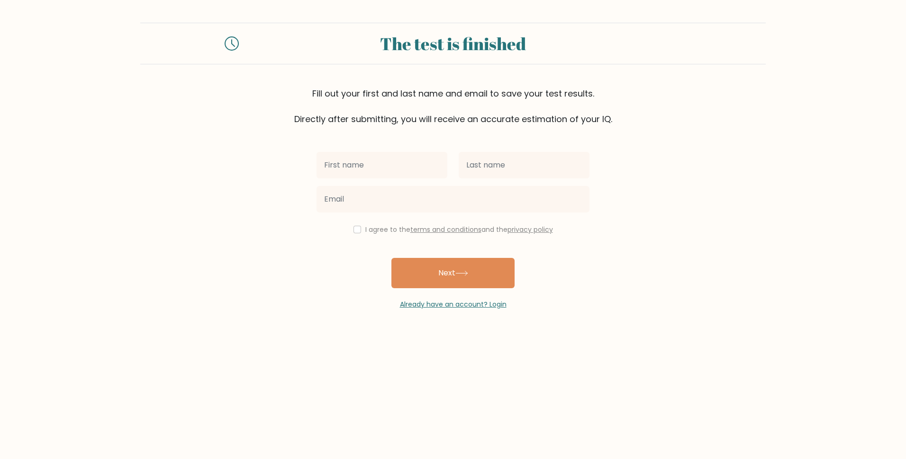
click at [383, 163] on input "text" at bounding box center [381, 165] width 131 height 27
type input "Alexandrei"
type input "[PERSON_NAME]"
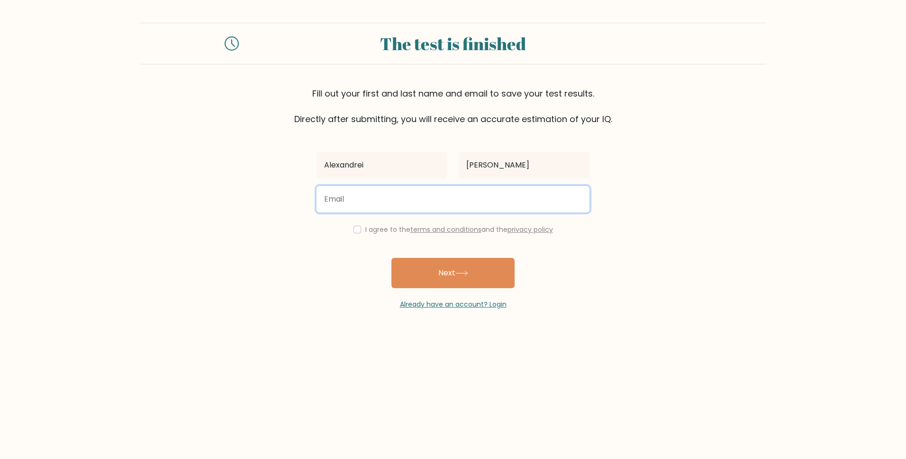
click at [378, 193] on input "email" at bounding box center [452, 199] width 273 height 27
type input "[EMAIL_ADDRESS][DOMAIN_NAME]"
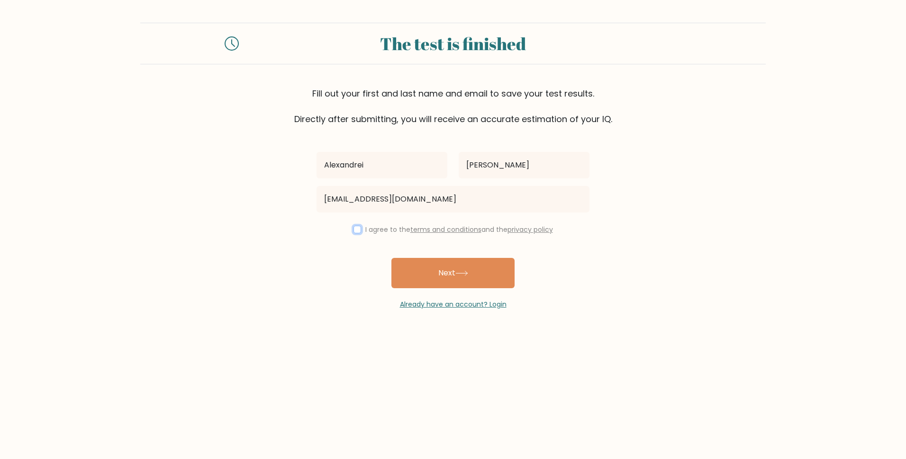
click at [356, 232] on input "checkbox" at bounding box center [357, 230] width 8 height 8
checkbox input "true"
click at [418, 276] on button "Next" at bounding box center [452, 273] width 123 height 30
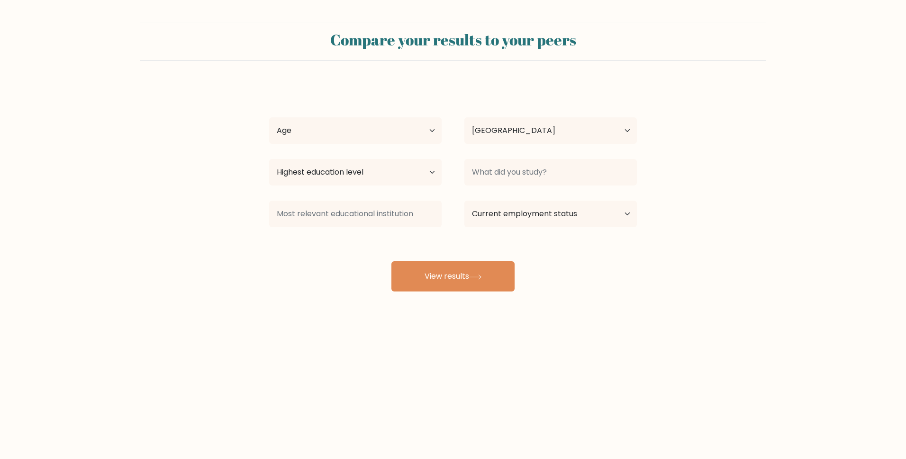
select select "PH"
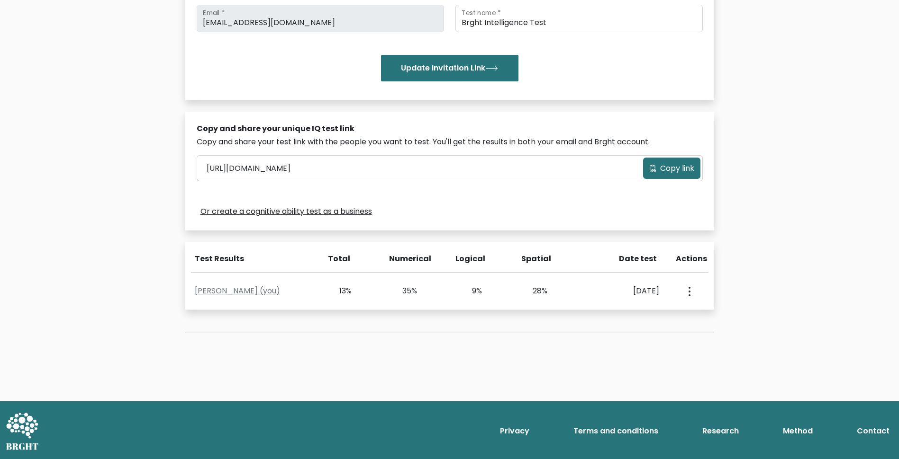
scroll to position [140, 0]
